Goal: Information Seeking & Learning: Learn about a topic

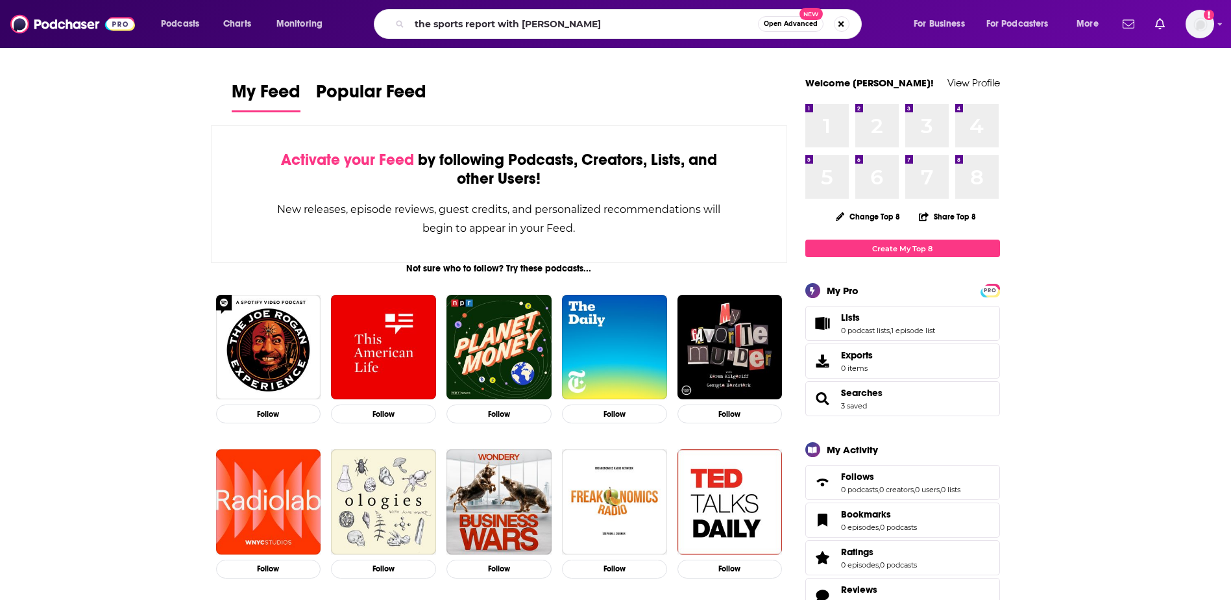
type input "the sports report with [PERSON_NAME]"
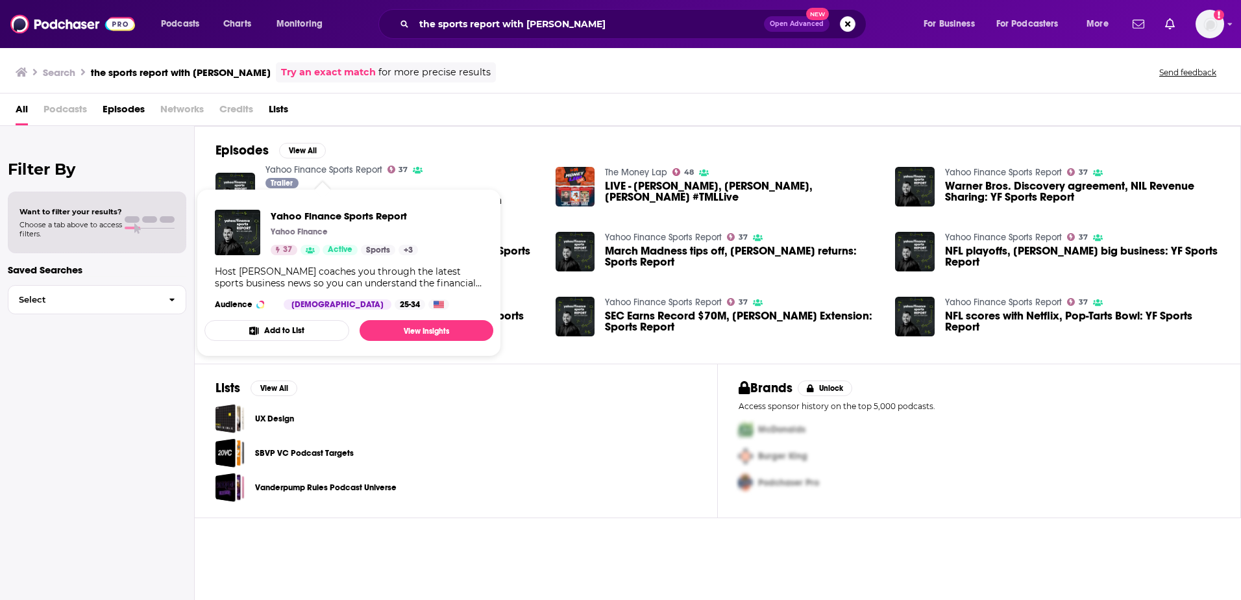
click at [314, 167] on link "Yahoo Finance Sports Report" at bounding box center [323, 169] width 117 height 11
